Goal: Find specific page/section

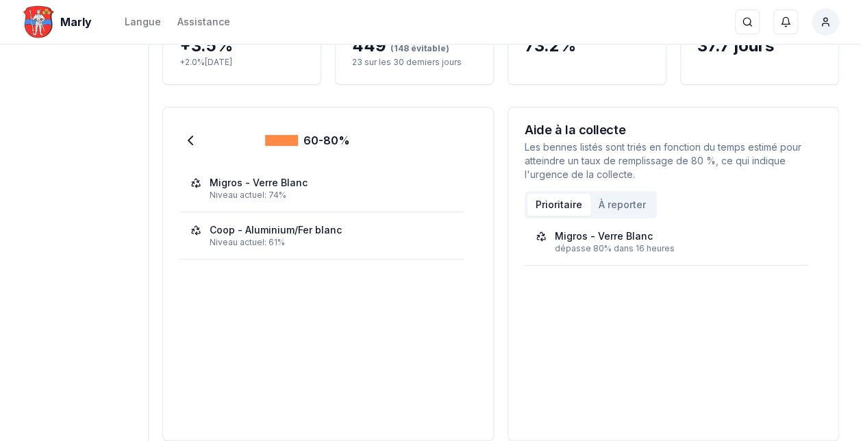
scroll to position [69, 0]
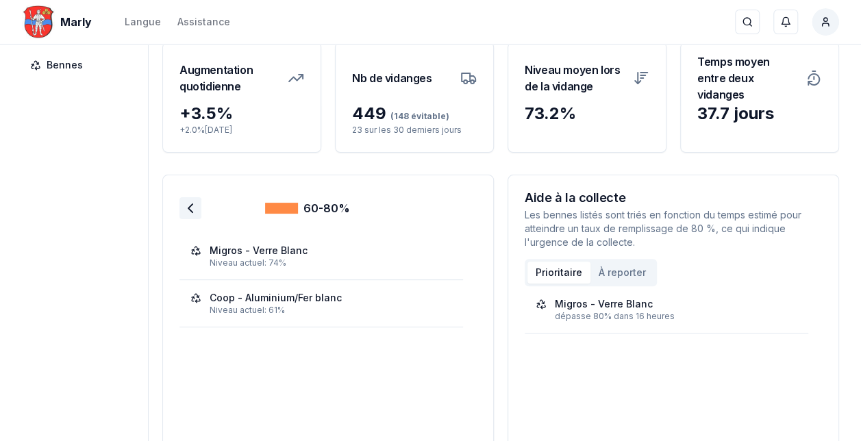
click at [188, 207] on icon at bounding box center [190, 208] width 16 height 16
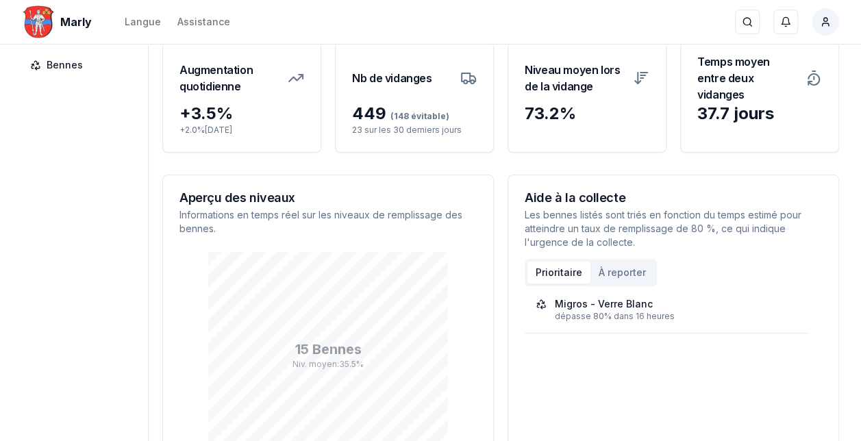
scroll to position [137, 0]
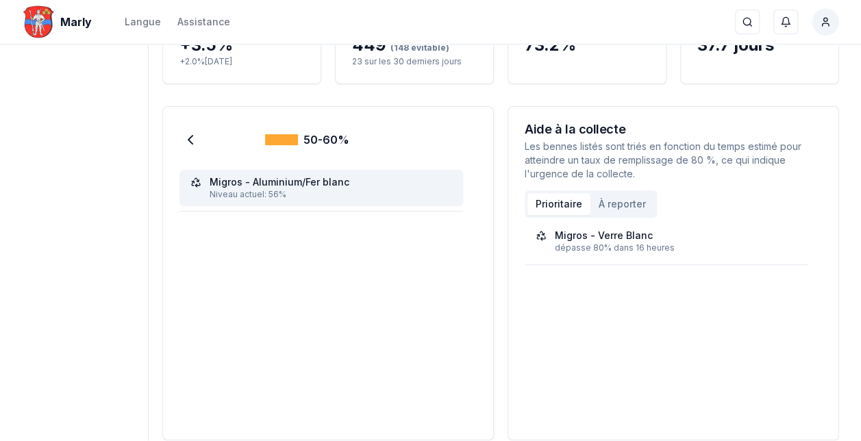
click at [267, 183] on div "Migros - Aluminium/Fer blanc" at bounding box center [280, 182] width 140 height 14
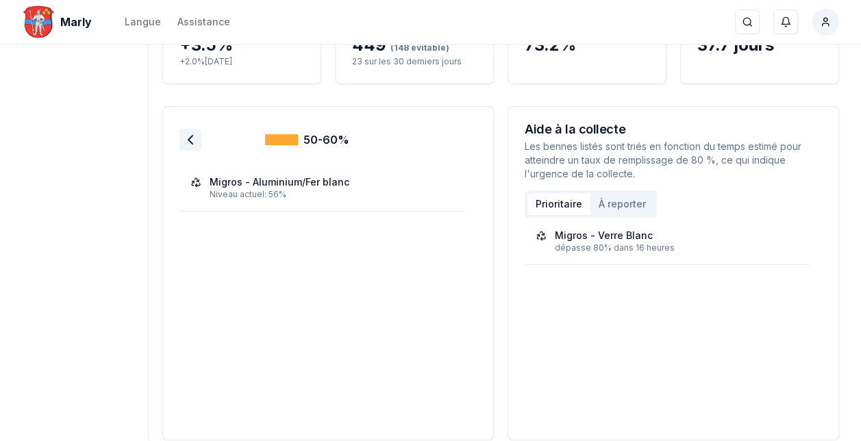
click at [188, 136] on polyline at bounding box center [190, 140] width 4 height 8
click at [186, 140] on icon at bounding box center [190, 140] width 16 height 16
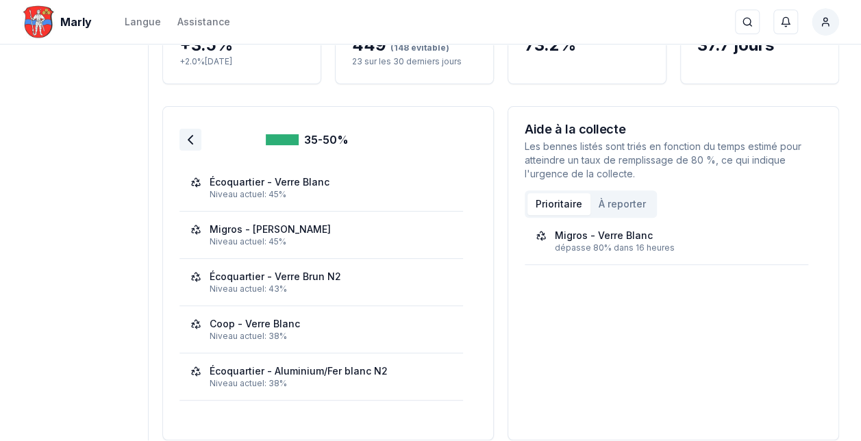
click at [186, 138] on icon at bounding box center [190, 140] width 16 height 16
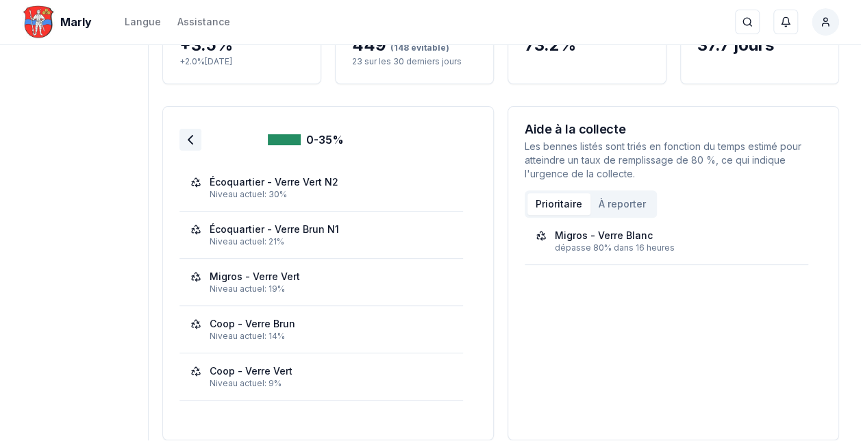
click at [190, 137] on icon at bounding box center [190, 140] width 16 height 16
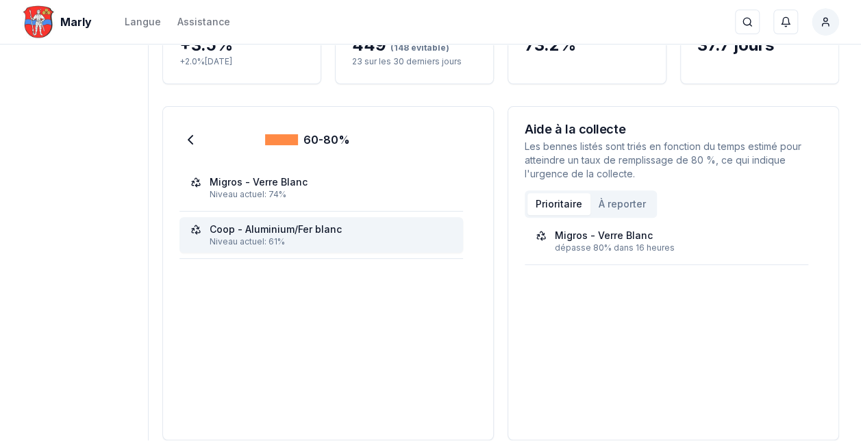
click at [304, 227] on div "Coop - Aluminium/Fer blanc" at bounding box center [276, 230] width 132 height 14
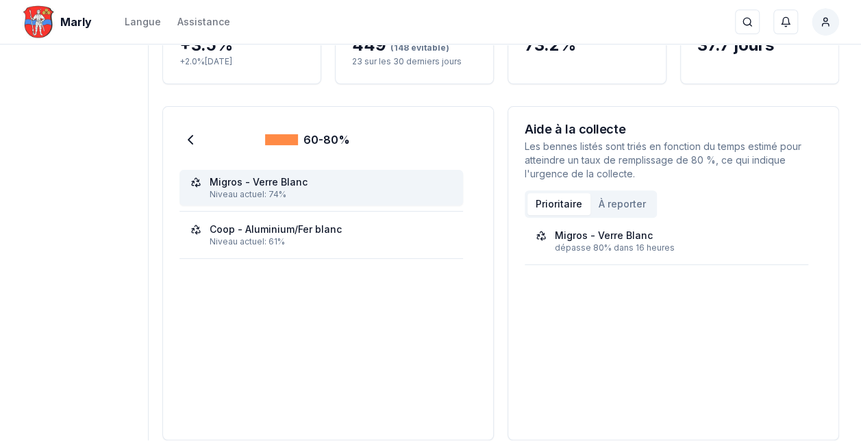
click at [308, 180] on div "Migros - Verre Blanc" at bounding box center [321, 182] width 262 height 14
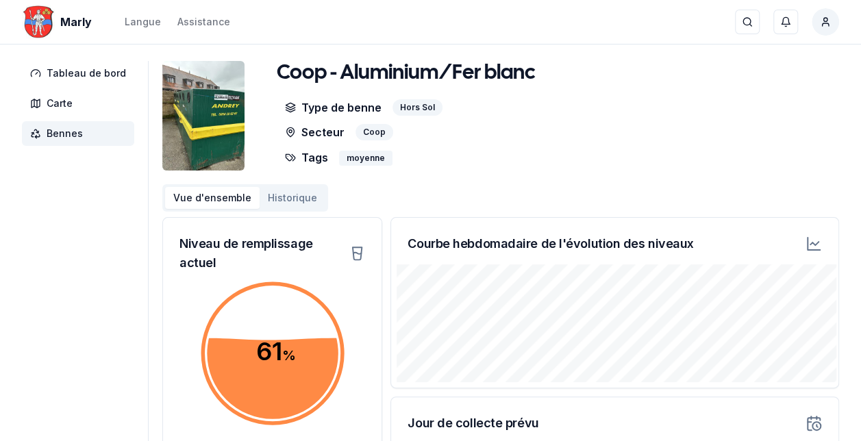
click at [695, 200] on div "Vue d'ensemble Historique" at bounding box center [500, 197] width 677 height 27
